Goal: Information Seeking & Learning: Learn about a topic

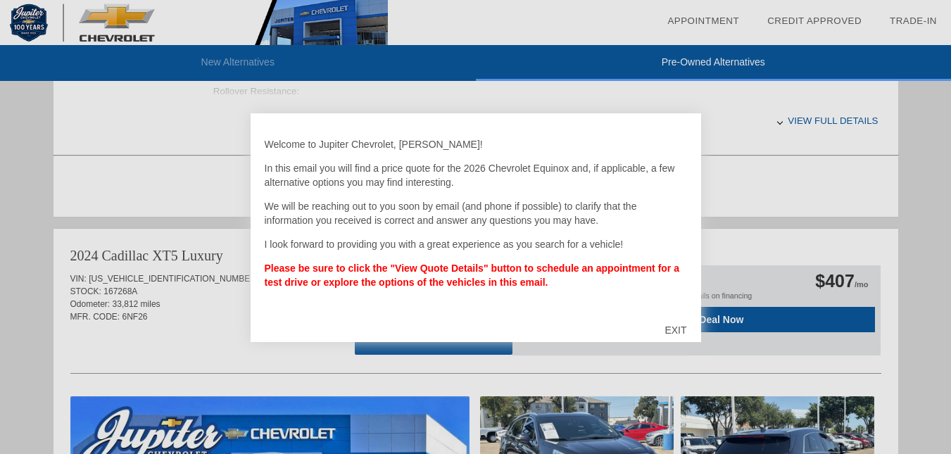
scroll to position [796, 0]
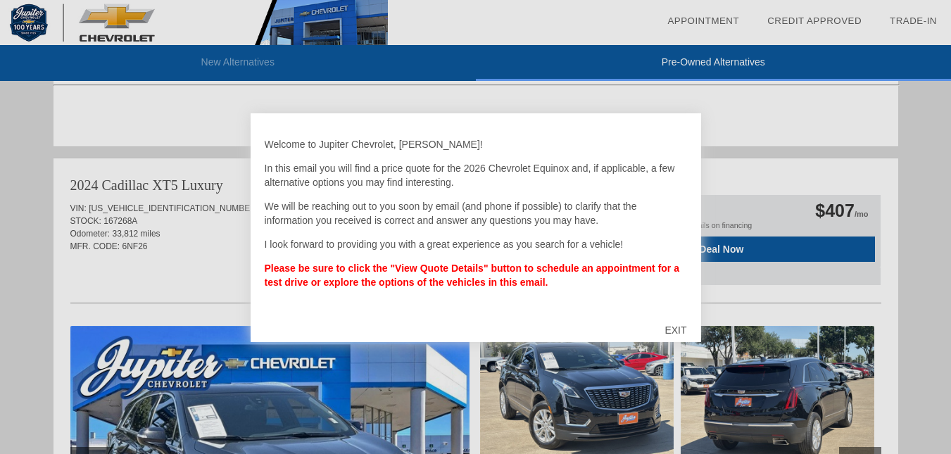
click at [674, 327] on div "EXIT" at bounding box center [676, 330] width 50 height 42
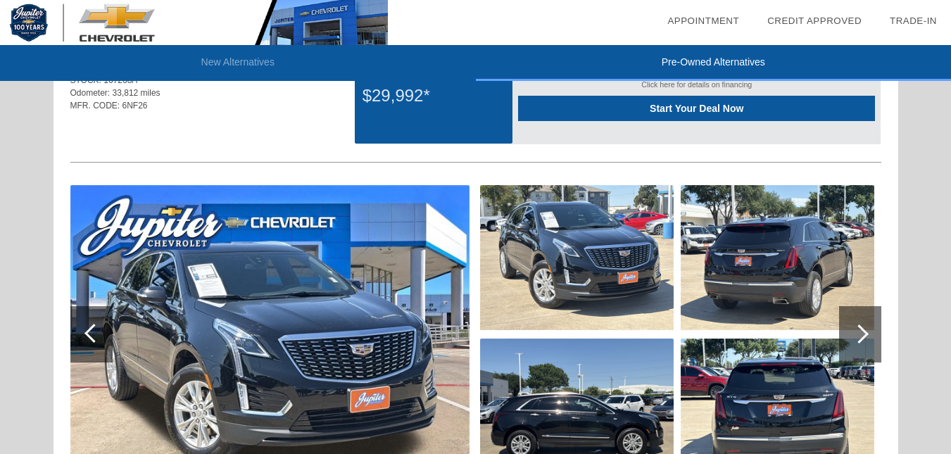
scroll to position [867, 0]
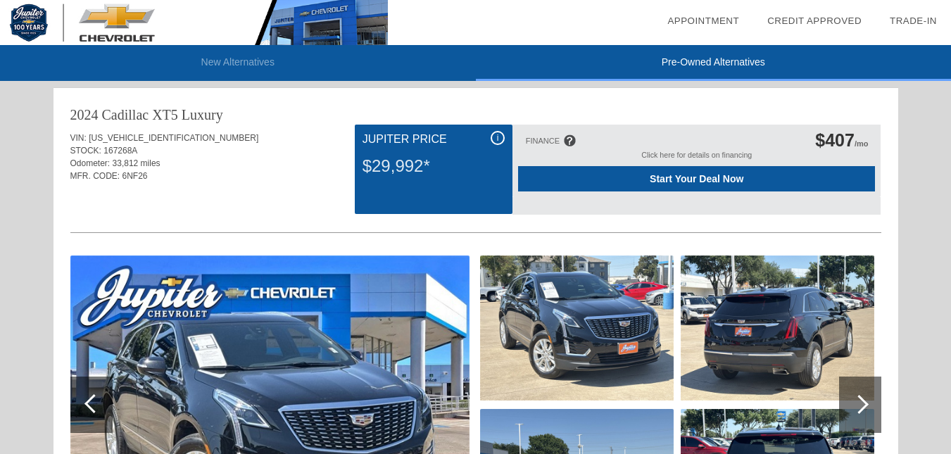
click at [604, 328] on img at bounding box center [577, 328] width 194 height 145
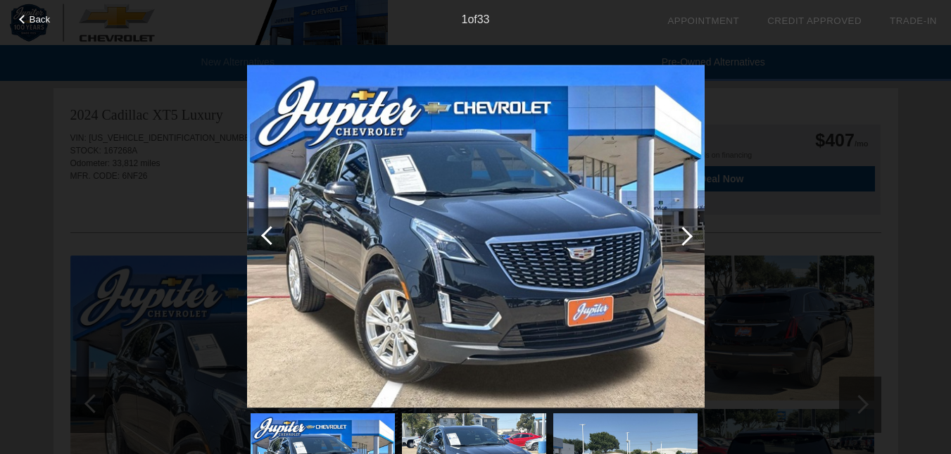
click at [684, 235] on div at bounding box center [683, 236] width 19 height 19
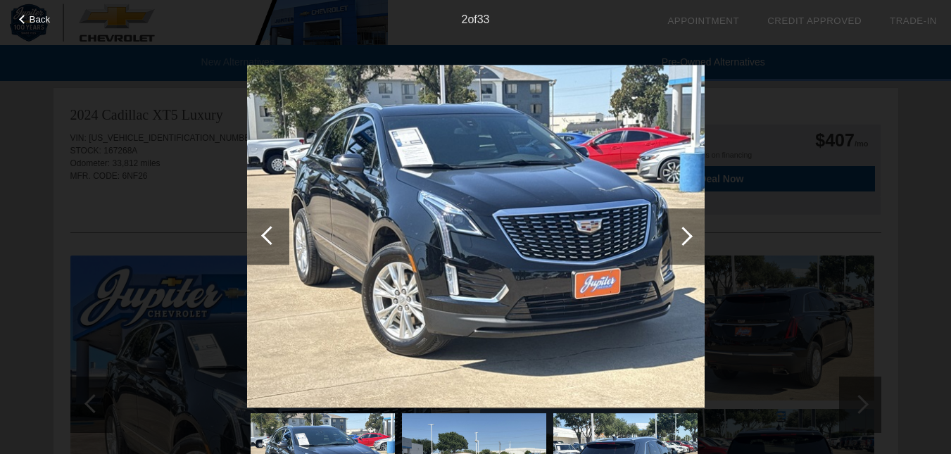
click at [685, 235] on div at bounding box center [683, 236] width 19 height 19
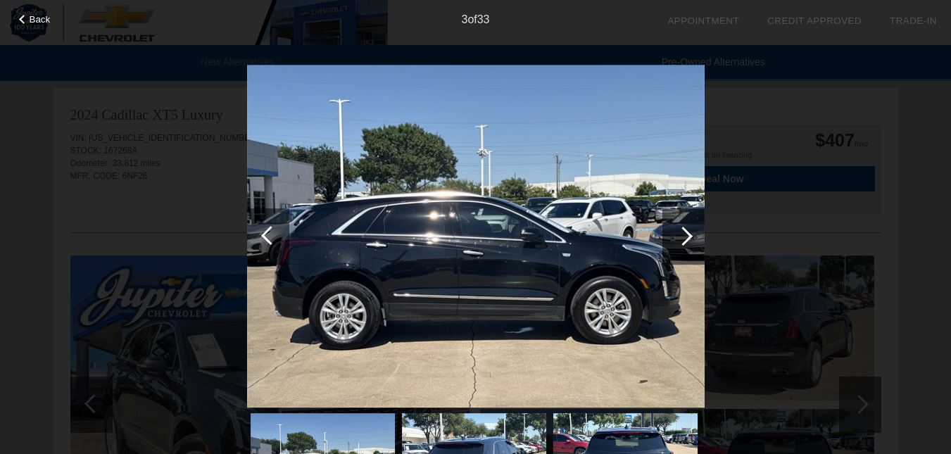
click at [685, 235] on div at bounding box center [683, 236] width 19 height 19
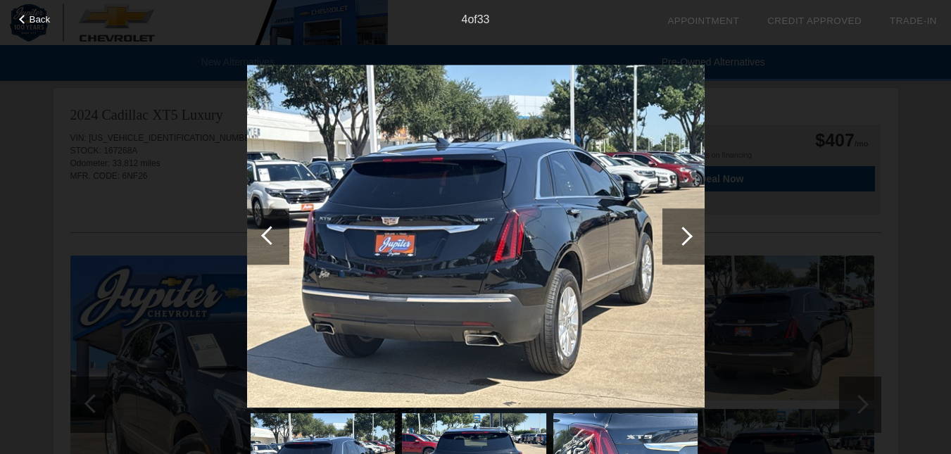
click at [265, 237] on div at bounding box center [270, 235] width 19 height 19
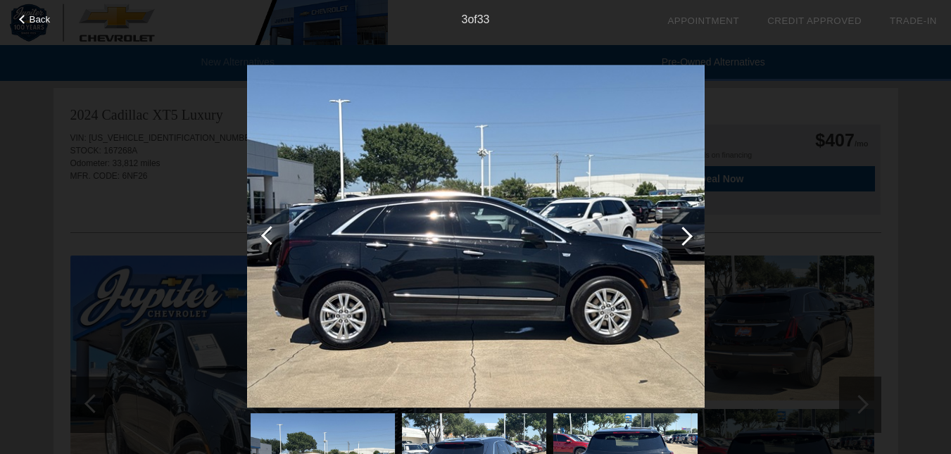
click at [684, 234] on div at bounding box center [683, 236] width 19 height 19
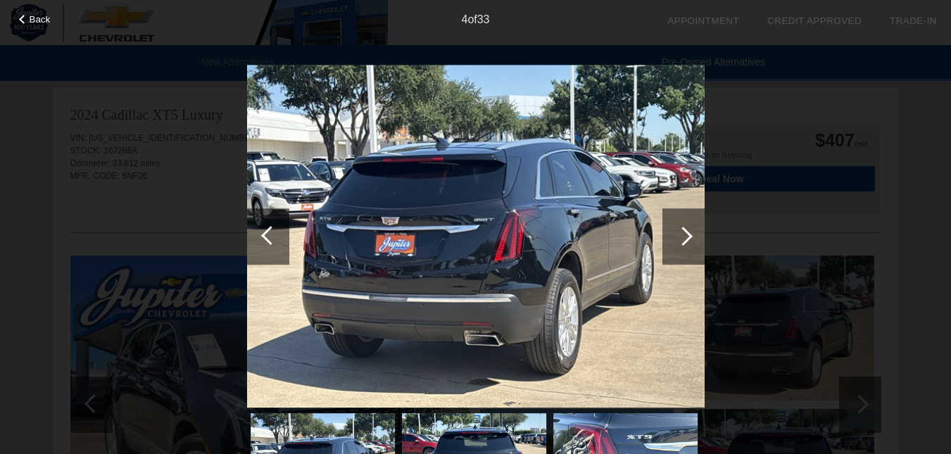
click at [684, 234] on div at bounding box center [683, 236] width 19 height 19
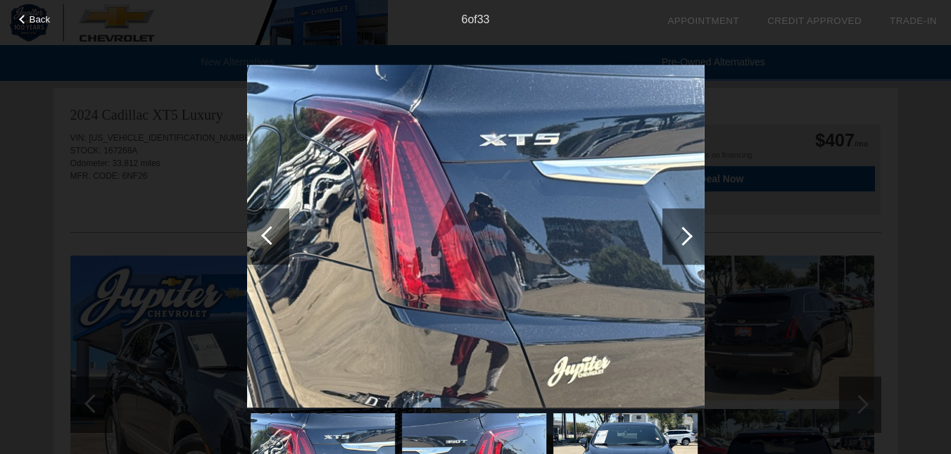
click at [684, 234] on div at bounding box center [683, 236] width 19 height 19
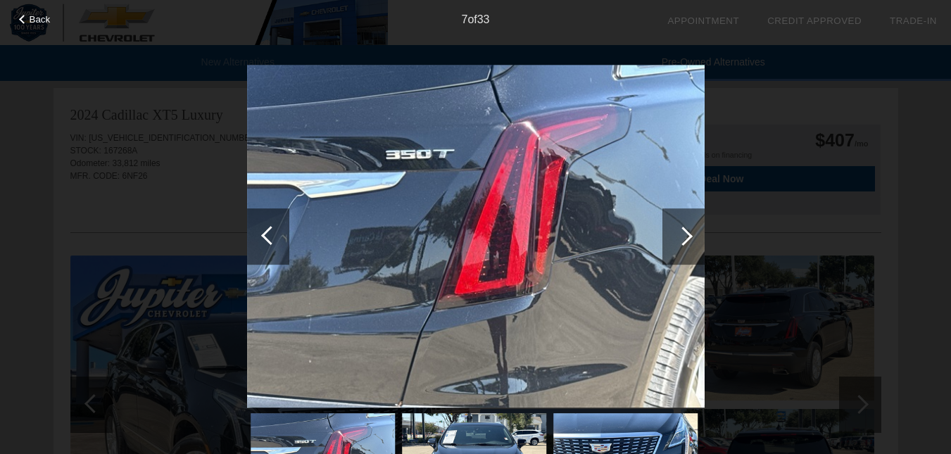
click at [684, 234] on div at bounding box center [683, 236] width 19 height 19
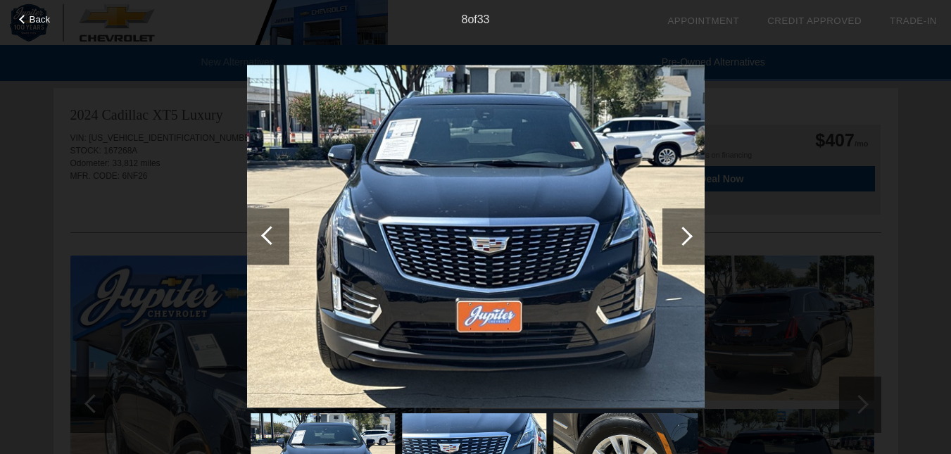
click at [689, 237] on div at bounding box center [683, 236] width 19 height 19
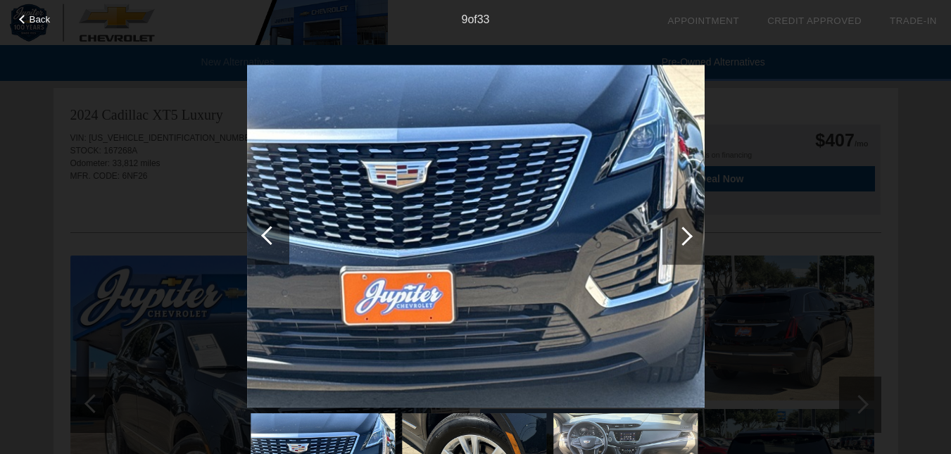
click at [687, 241] on div at bounding box center [683, 236] width 19 height 19
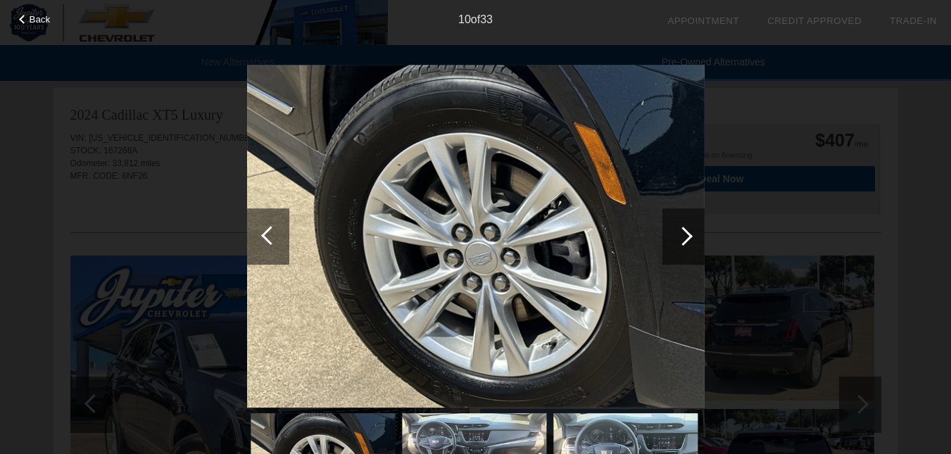
click at [692, 235] on div at bounding box center [683, 236] width 19 height 19
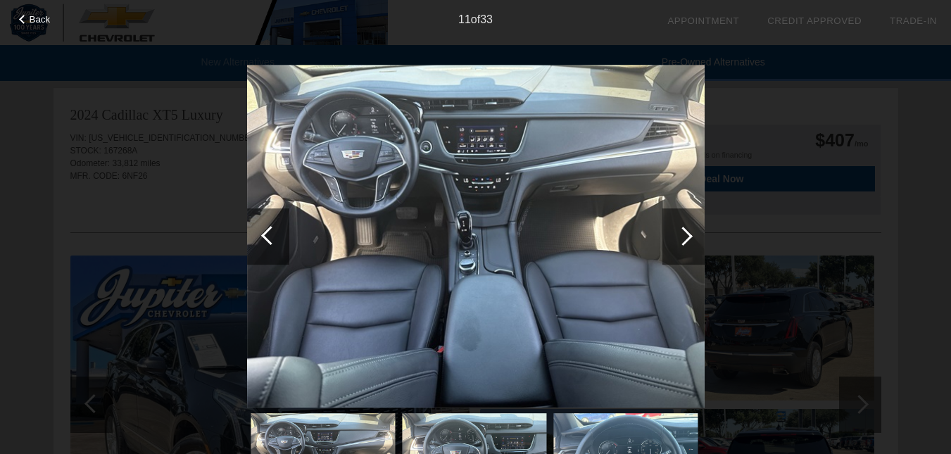
click at [691, 232] on div at bounding box center [684, 236] width 42 height 56
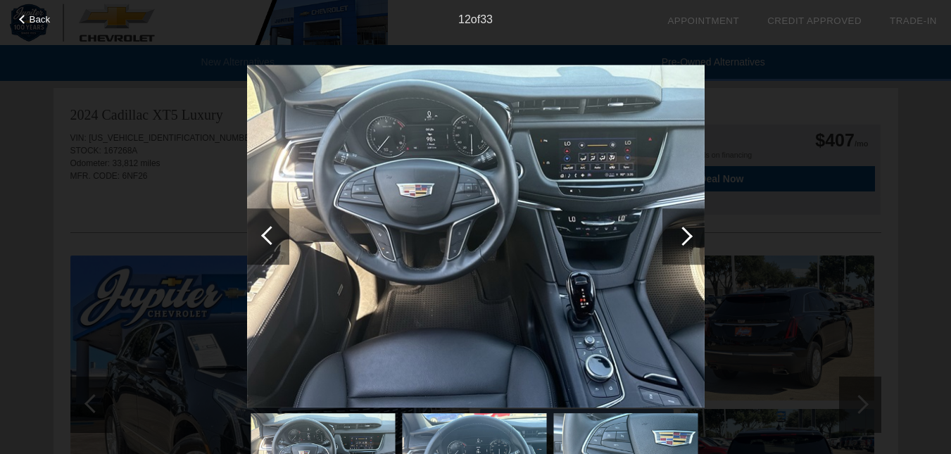
click at [687, 236] on div at bounding box center [683, 236] width 19 height 19
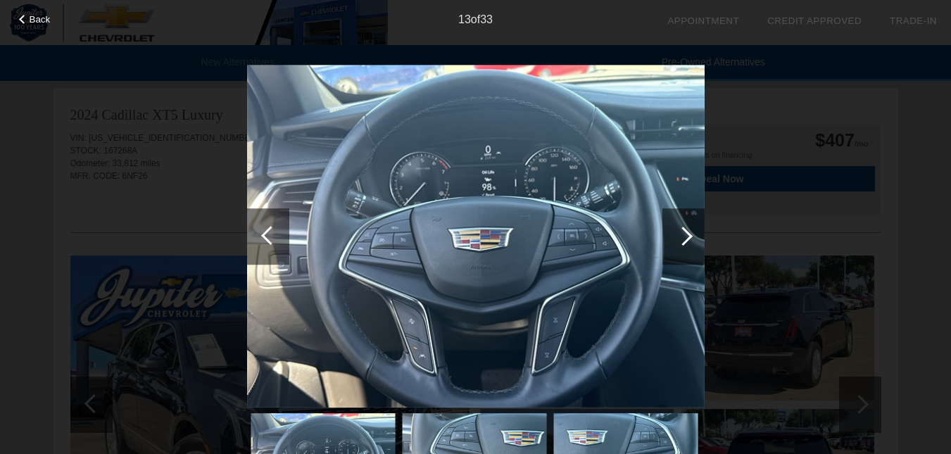
click at [687, 236] on div at bounding box center [683, 236] width 19 height 19
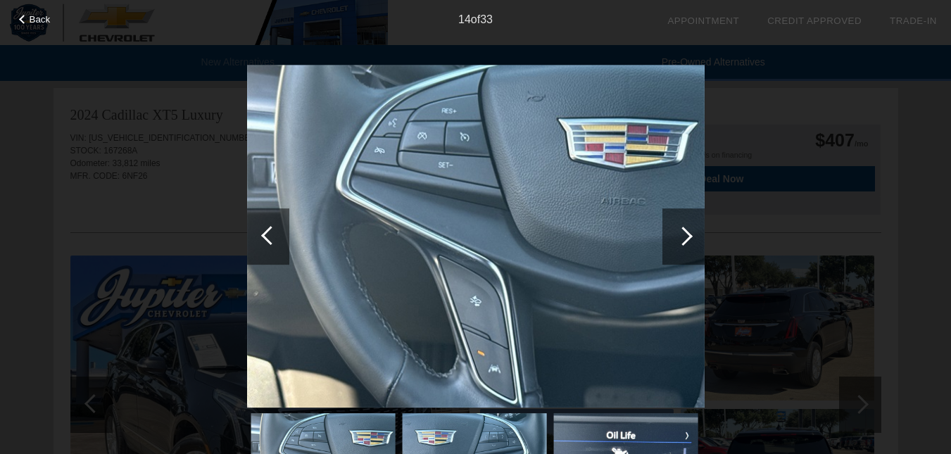
click at [275, 239] on div at bounding box center [270, 235] width 19 height 19
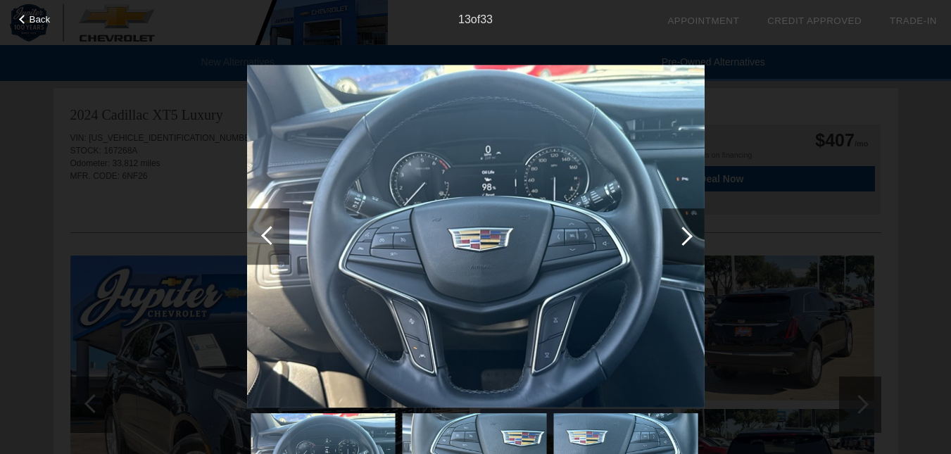
click at [275, 239] on div at bounding box center [270, 235] width 19 height 19
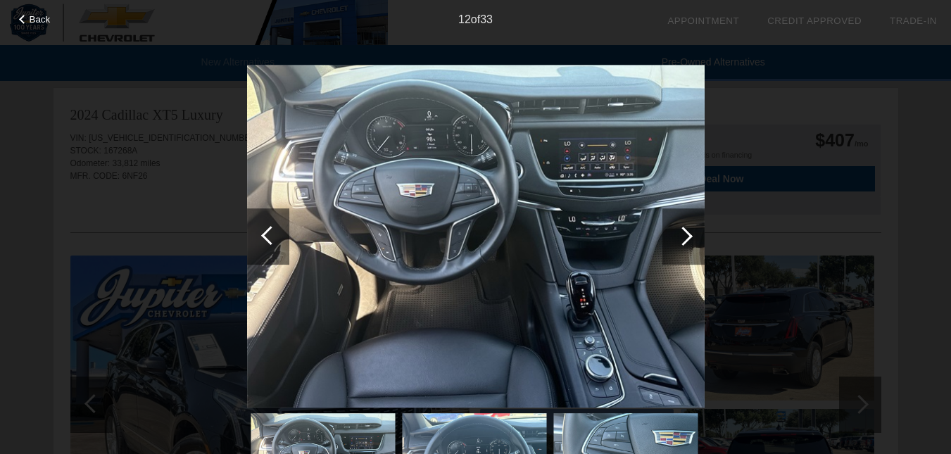
click at [686, 235] on div at bounding box center [683, 236] width 19 height 19
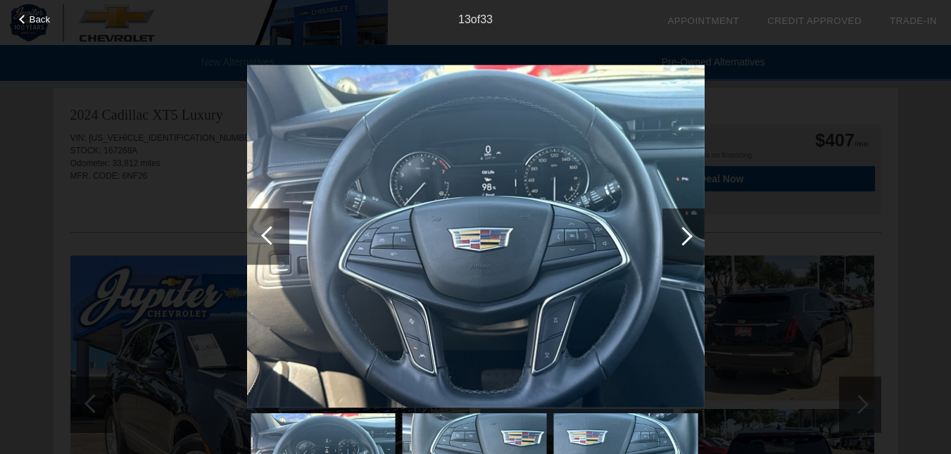
click at [686, 235] on div at bounding box center [683, 236] width 19 height 19
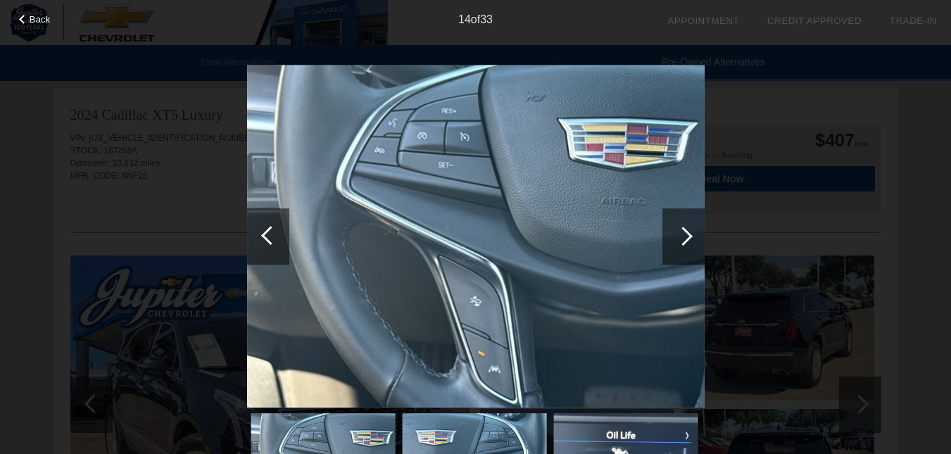
click at [686, 235] on div at bounding box center [683, 236] width 19 height 19
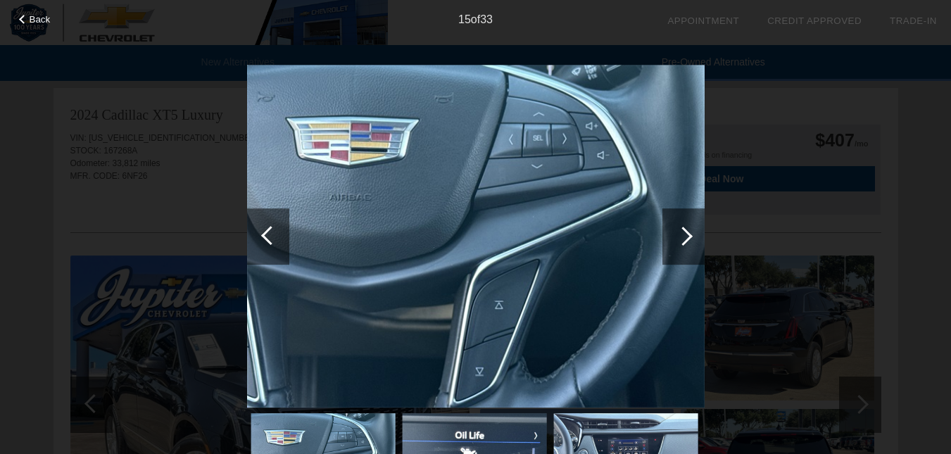
click at [686, 235] on div at bounding box center [683, 236] width 19 height 19
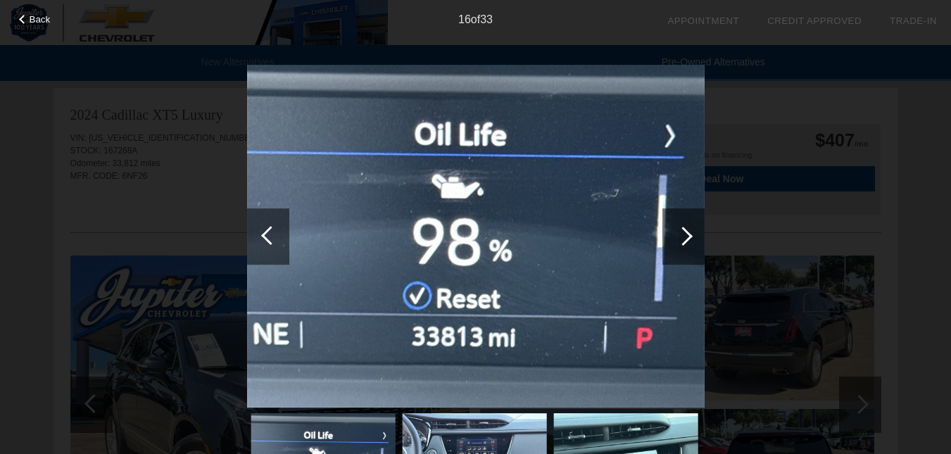
click at [686, 235] on div at bounding box center [683, 236] width 19 height 19
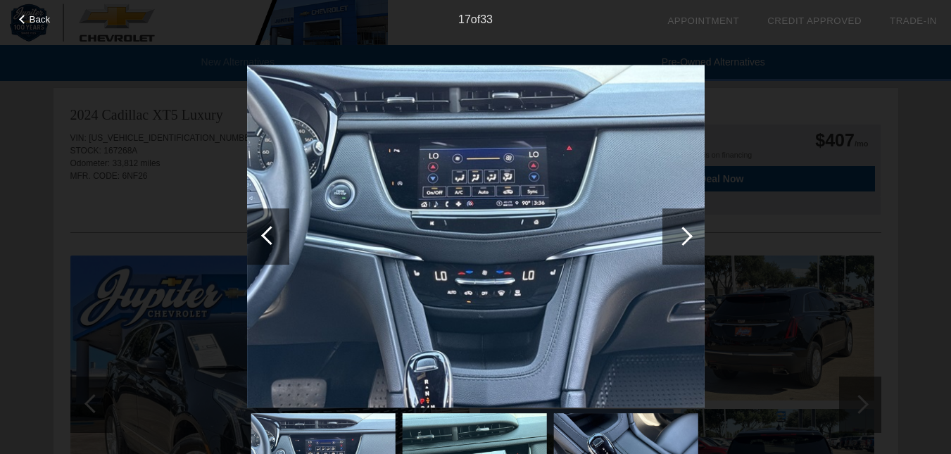
click at [686, 235] on div at bounding box center [683, 236] width 19 height 19
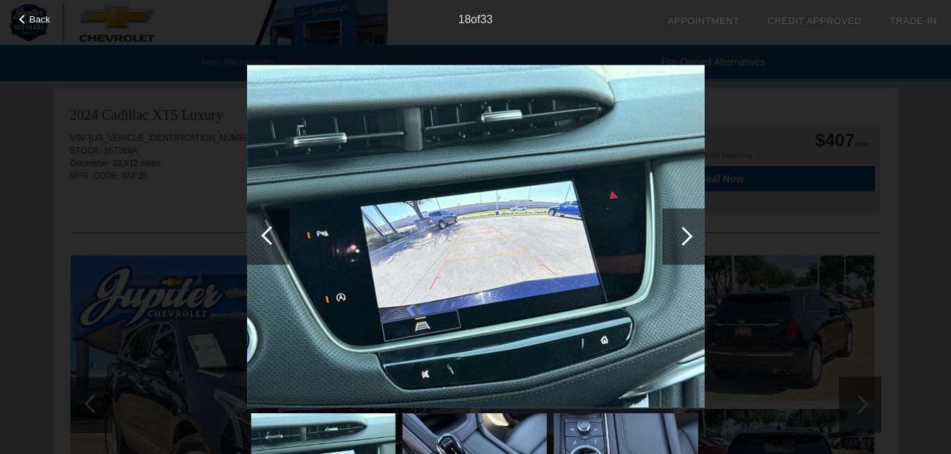
click at [269, 245] on div at bounding box center [268, 236] width 42 height 56
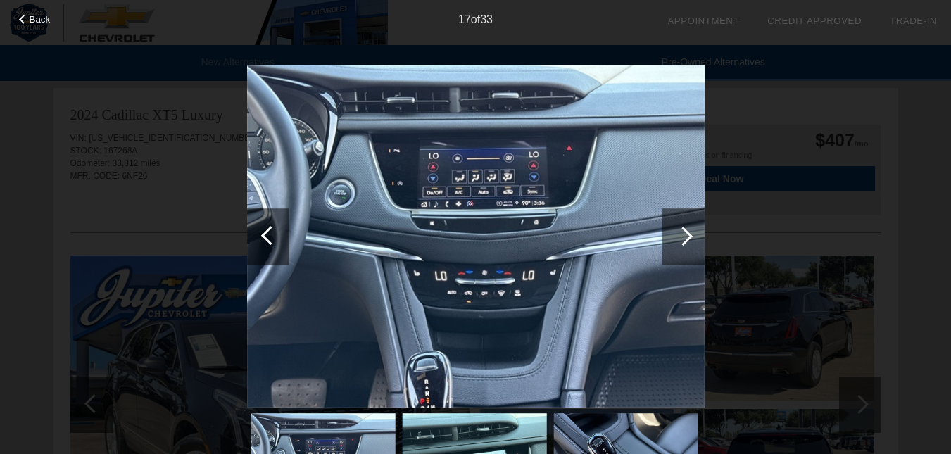
click at [690, 237] on div at bounding box center [683, 236] width 19 height 19
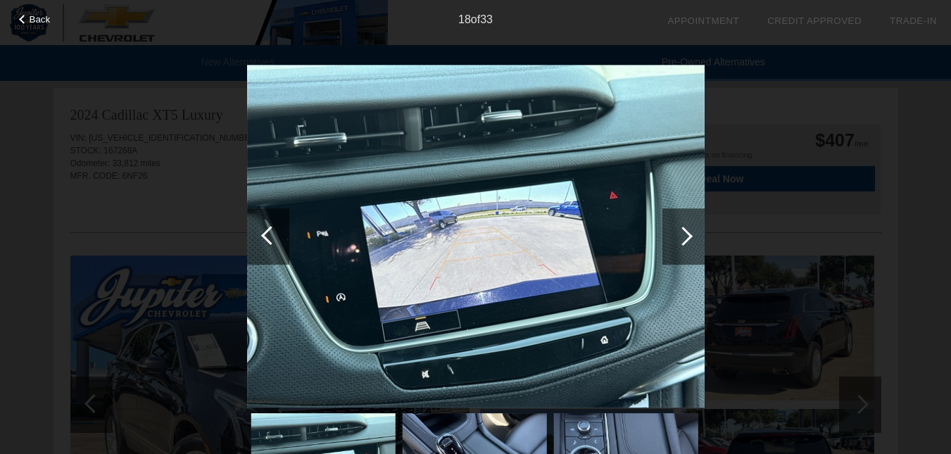
click at [690, 237] on div at bounding box center [683, 236] width 19 height 19
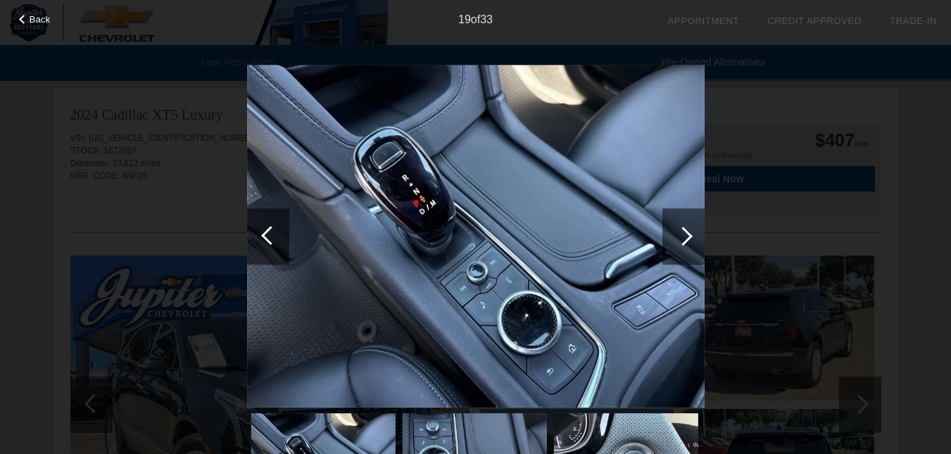
click at [690, 237] on div at bounding box center [683, 236] width 19 height 19
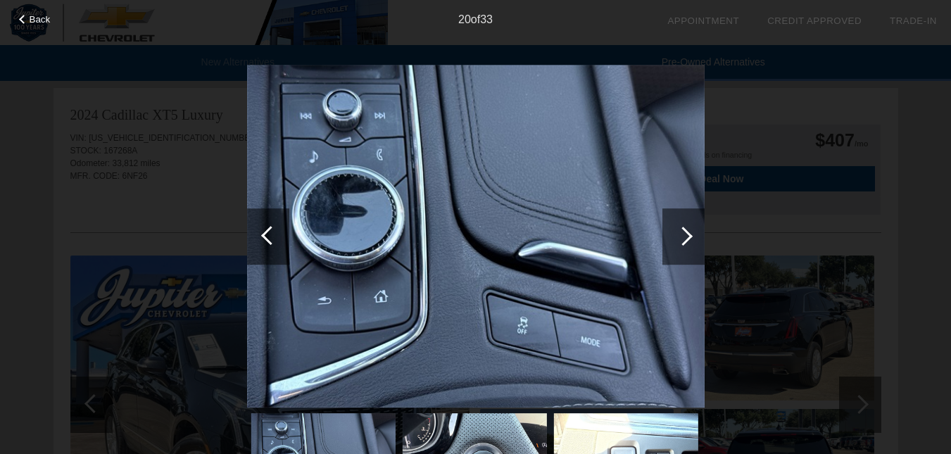
click at [690, 237] on div at bounding box center [683, 236] width 19 height 19
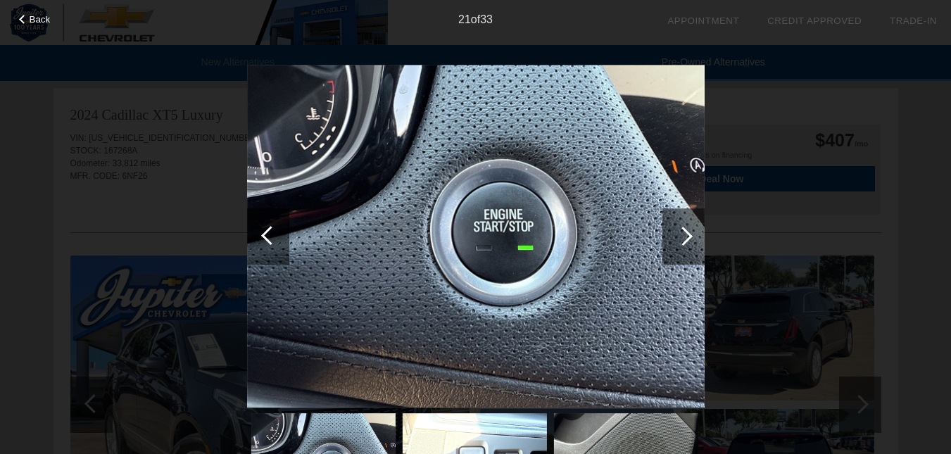
click at [690, 237] on div at bounding box center [683, 236] width 19 height 19
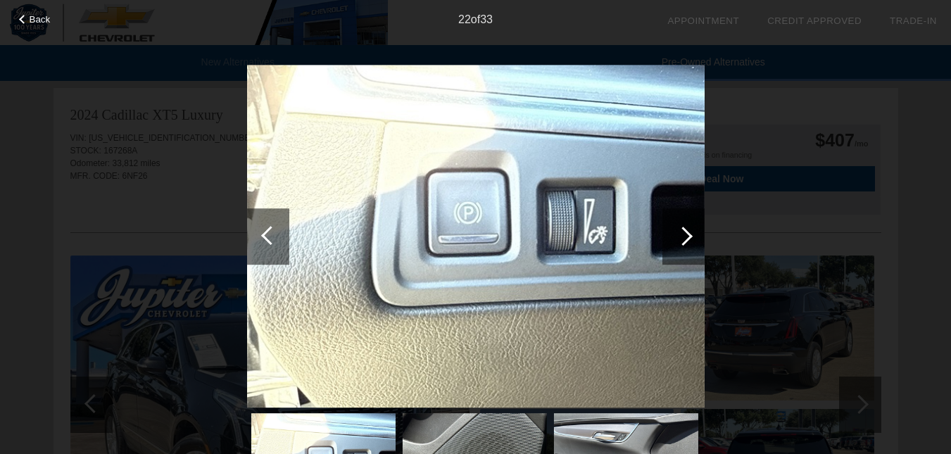
click at [690, 237] on div at bounding box center [683, 236] width 19 height 19
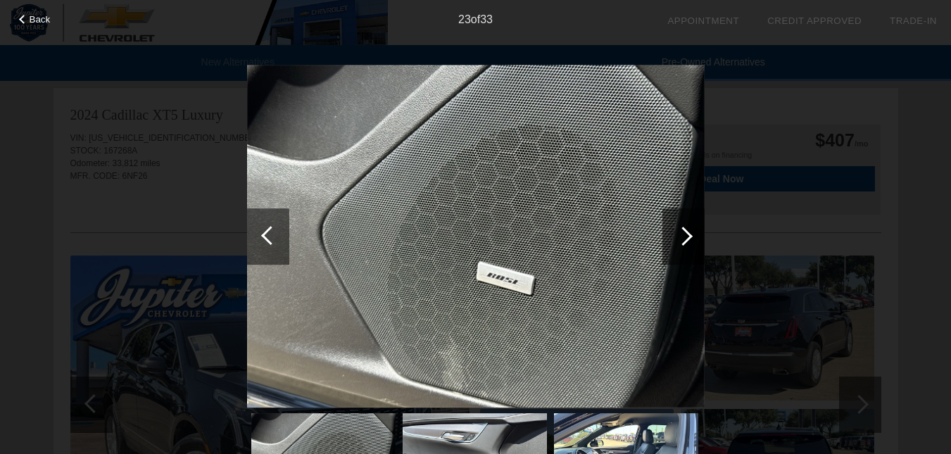
click at [690, 237] on div at bounding box center [683, 236] width 19 height 19
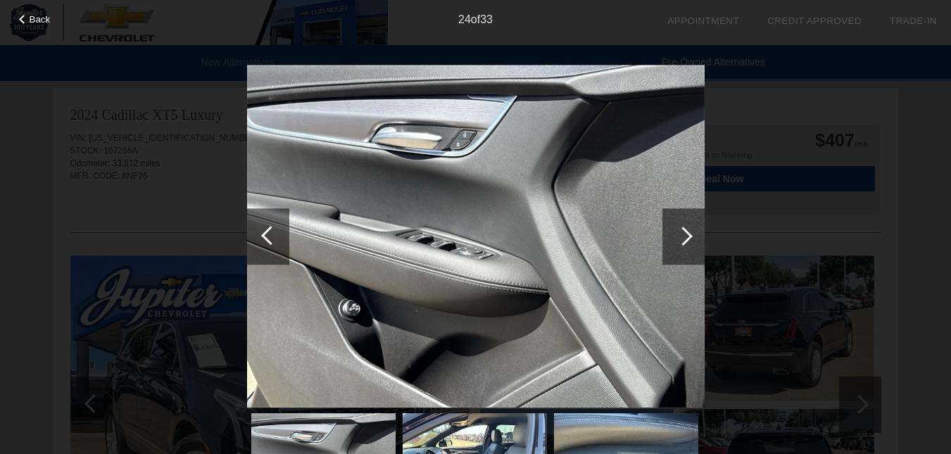
click at [690, 237] on div at bounding box center [683, 236] width 19 height 19
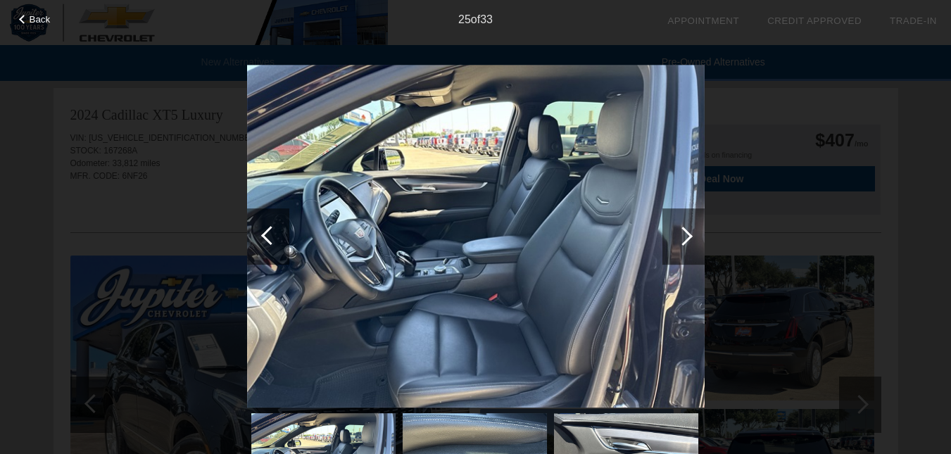
click at [690, 237] on div at bounding box center [683, 236] width 19 height 19
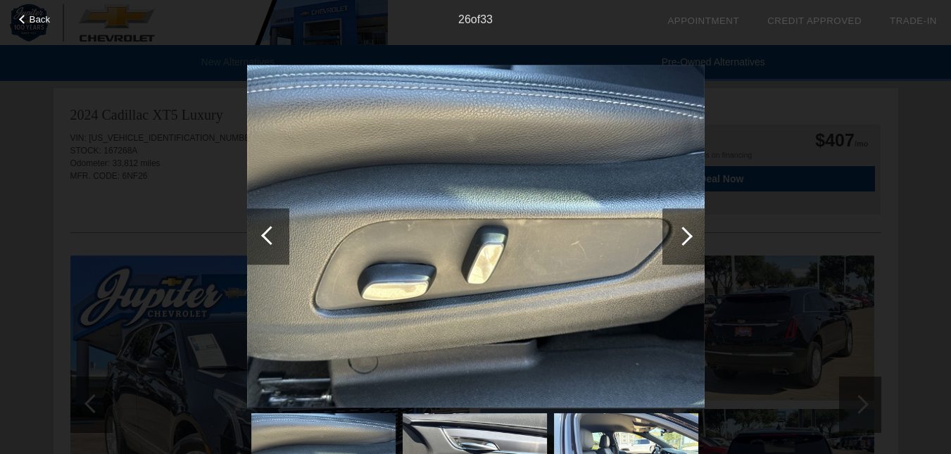
click at [690, 237] on div at bounding box center [683, 236] width 19 height 19
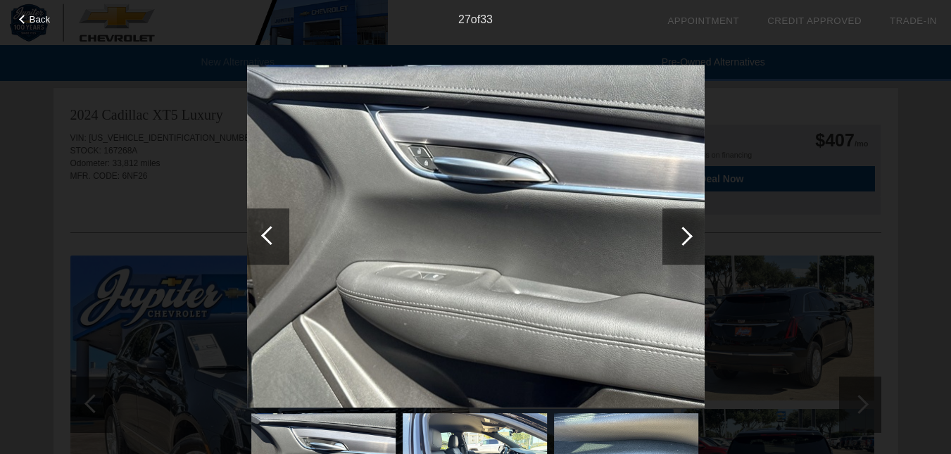
click at [690, 237] on div at bounding box center [683, 236] width 19 height 19
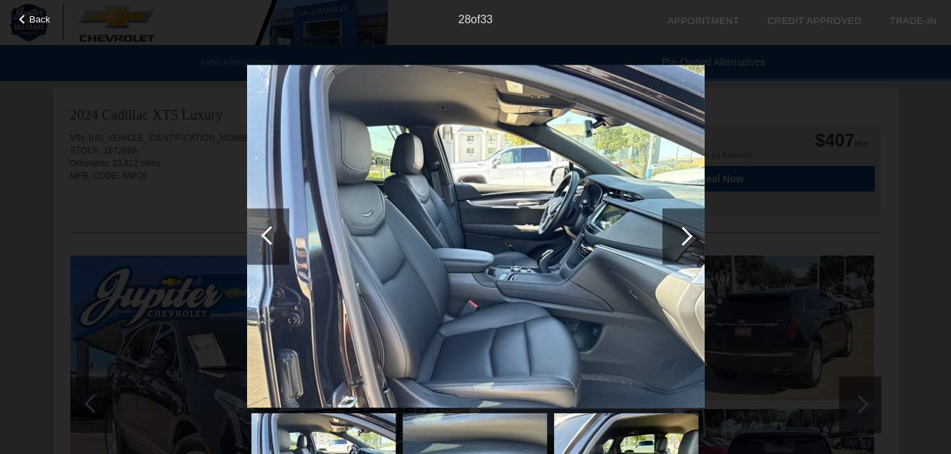
click at [690, 237] on div at bounding box center [683, 236] width 19 height 19
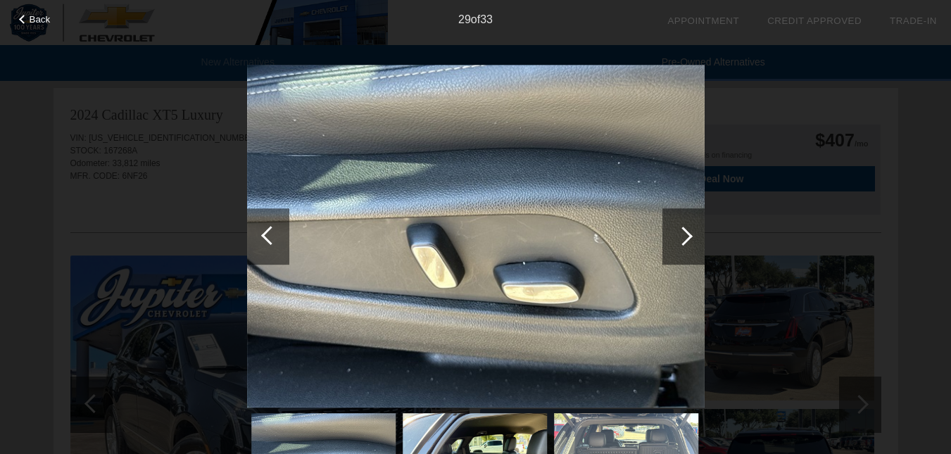
click at [690, 237] on div at bounding box center [683, 236] width 19 height 19
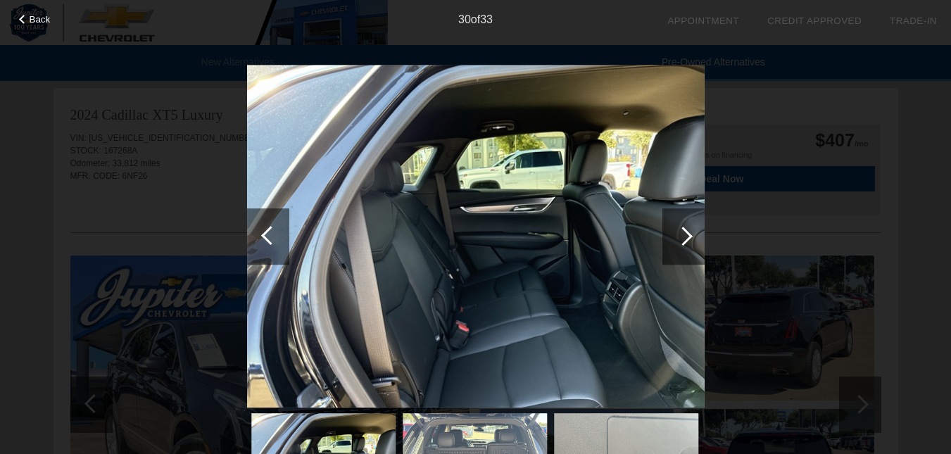
click at [690, 237] on div at bounding box center [683, 236] width 19 height 19
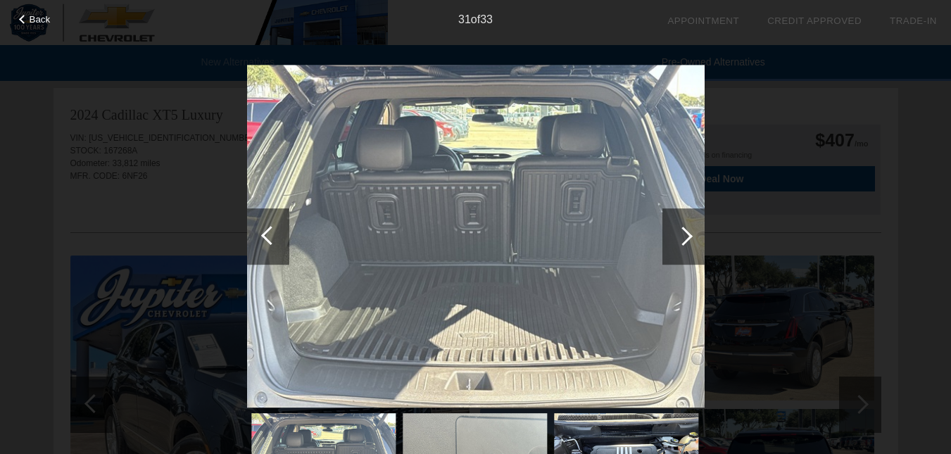
click at [690, 237] on div at bounding box center [683, 236] width 19 height 19
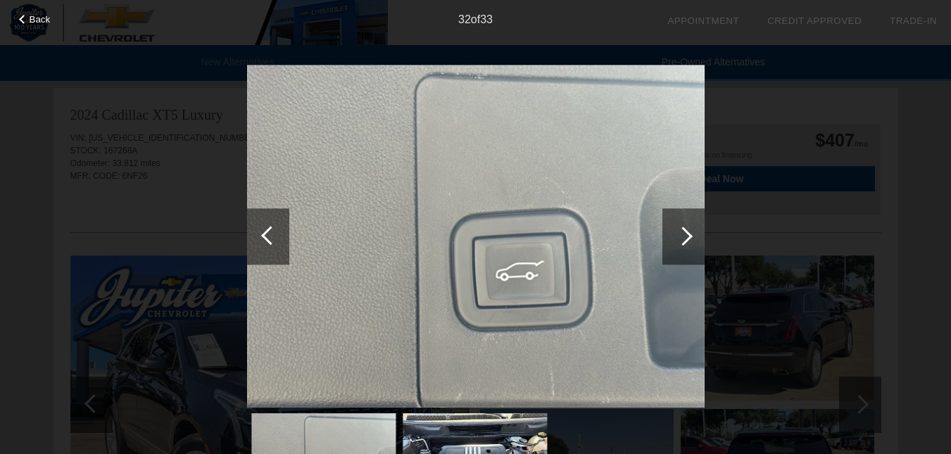
click at [690, 237] on div at bounding box center [683, 236] width 19 height 19
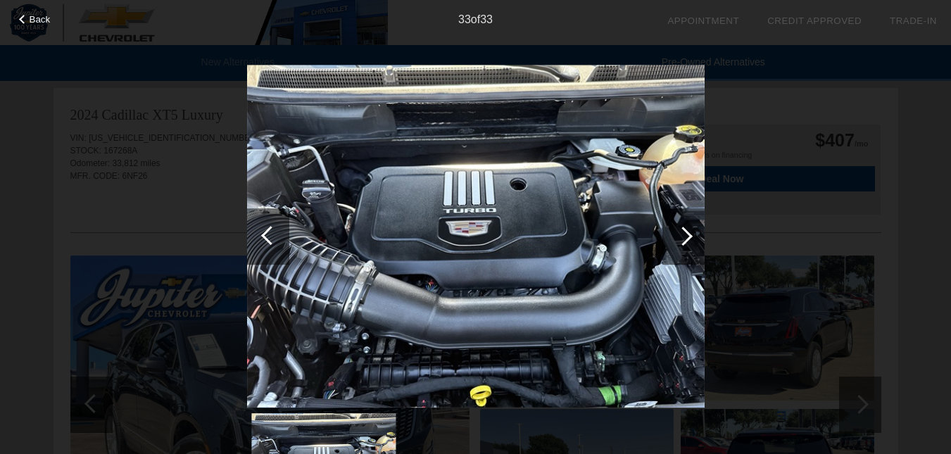
click at [690, 237] on div at bounding box center [683, 236] width 19 height 19
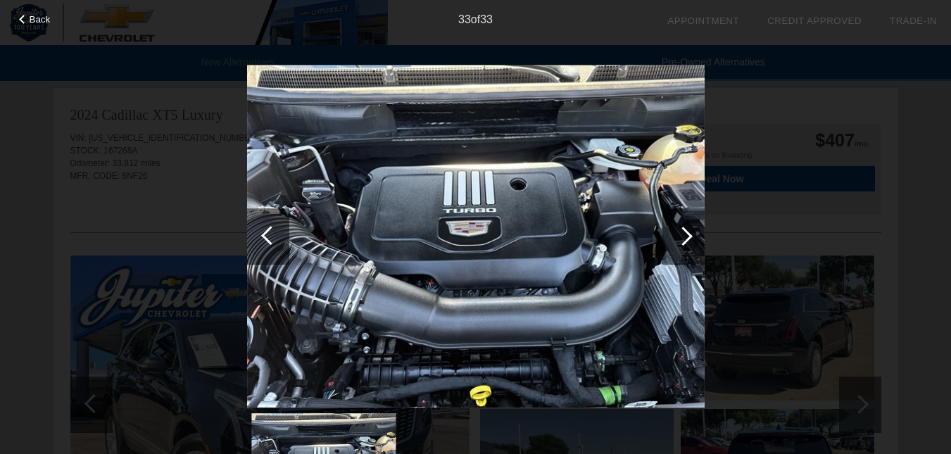
click at [690, 237] on div at bounding box center [683, 236] width 19 height 19
click at [41, 27] on div "Back 33 of 33" at bounding box center [475, 227] width 951 height 454
click at [32, 16] on span "Back" at bounding box center [40, 19] width 21 height 11
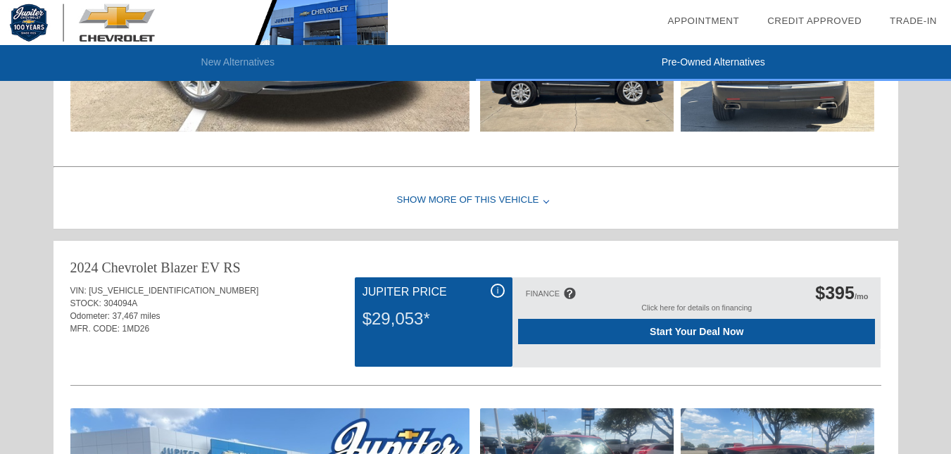
scroll to position [1219, 0]
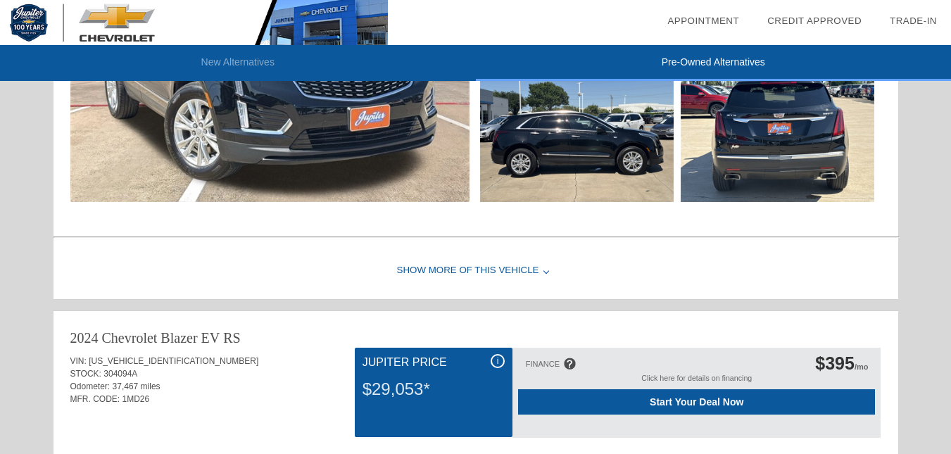
click at [491, 268] on div "Show More of this Vehicle" at bounding box center [476, 271] width 845 height 56
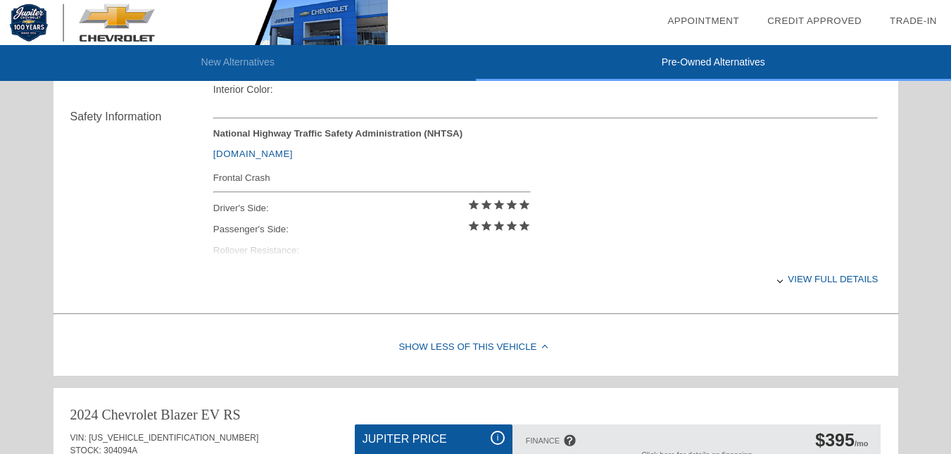
scroll to position [1500, 0]
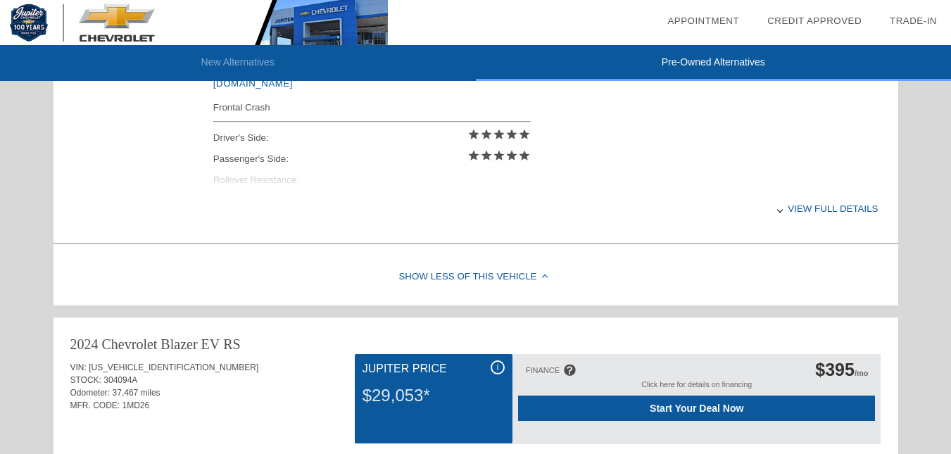
click at [824, 209] on div "View full details" at bounding box center [545, 209] width 665 height 34
click at [824, 209] on div "View less details" at bounding box center [545, 209] width 665 height 34
click at [824, 209] on div "View full details" at bounding box center [545, 209] width 665 height 34
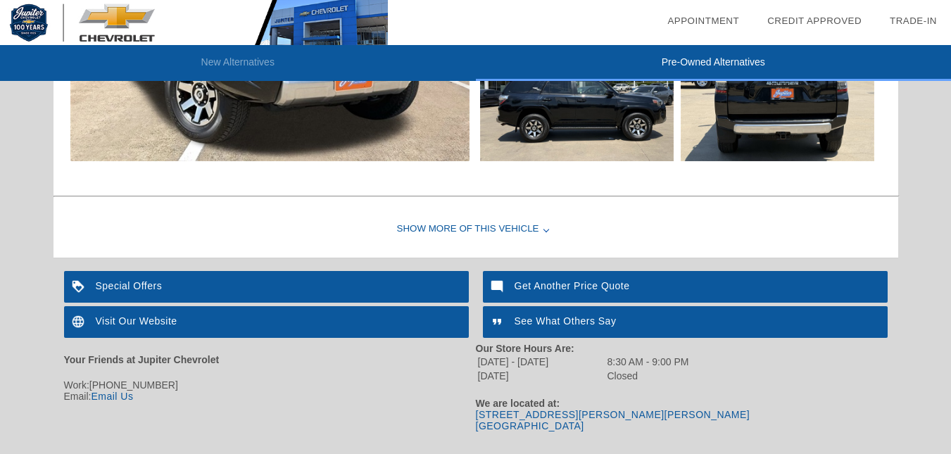
scroll to position [2731, 0]
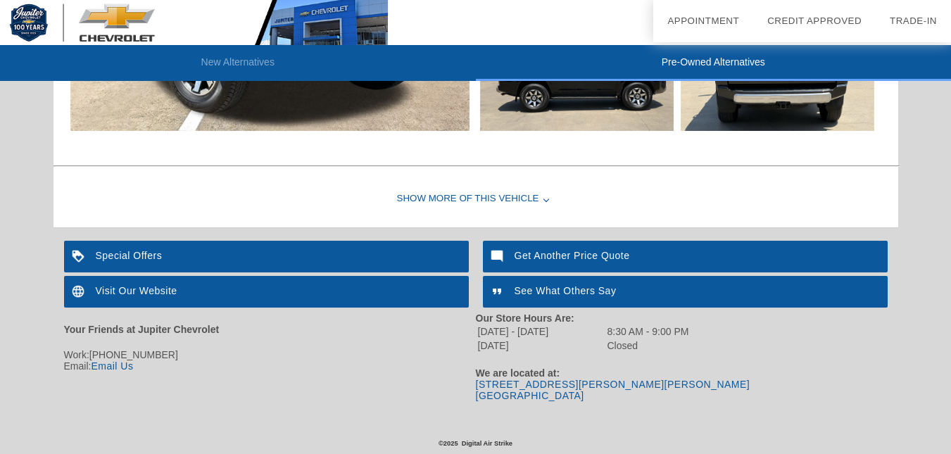
click at [254, 254] on div "Special Offers" at bounding box center [266, 257] width 405 height 32
